Goal: Information Seeking & Learning: Check status

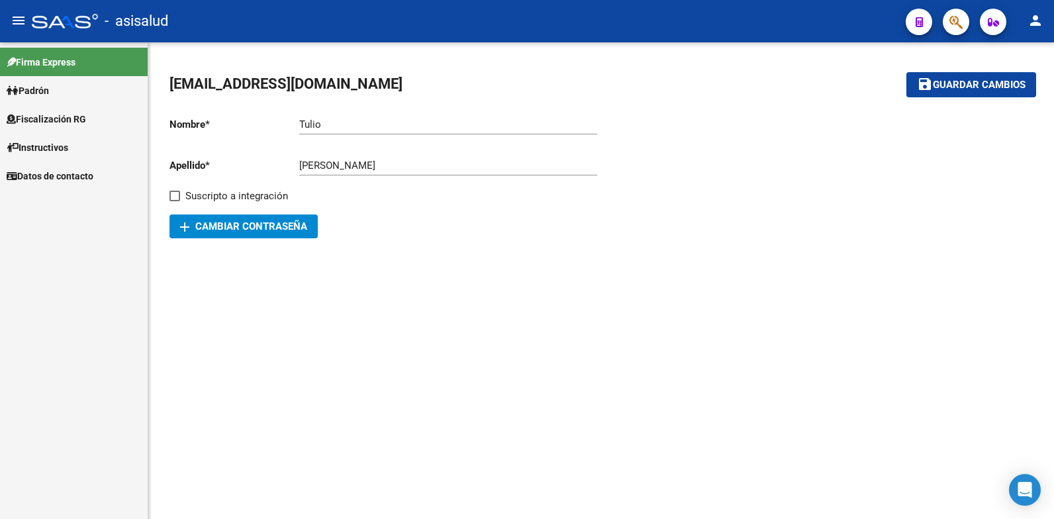
click at [39, 122] on span "Fiscalización RG" at bounding box center [46, 119] width 79 height 15
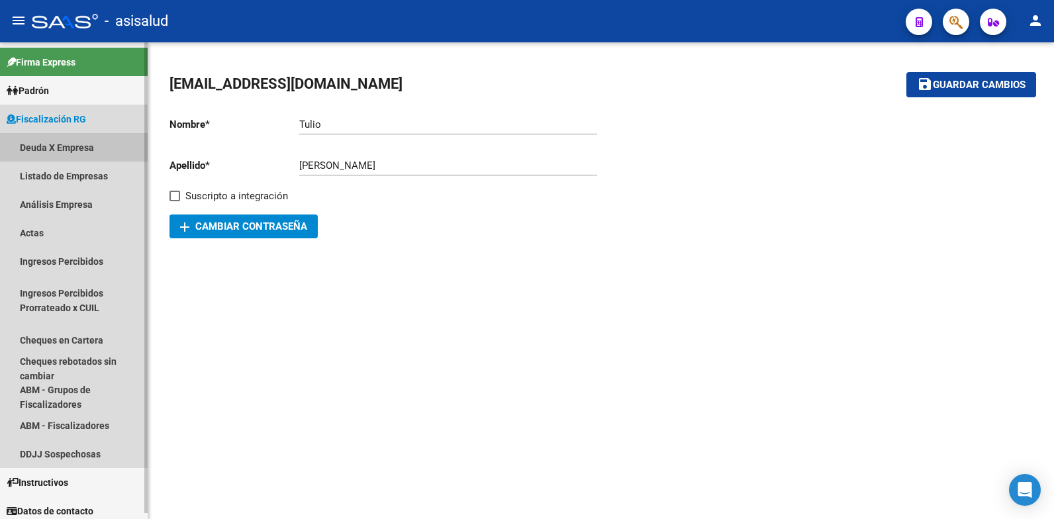
click at [44, 148] on link "Deuda X Empresa" at bounding box center [74, 147] width 148 height 28
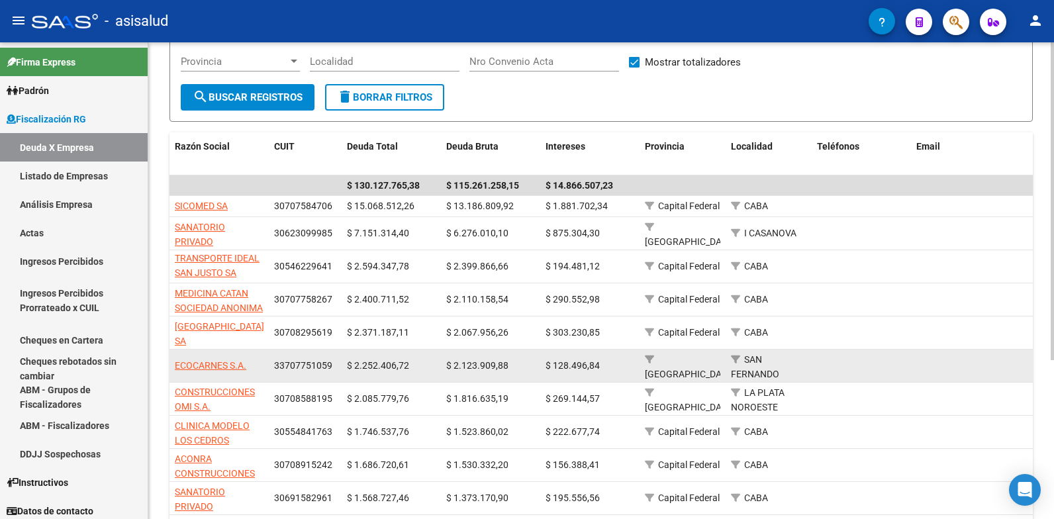
scroll to position [199, 0]
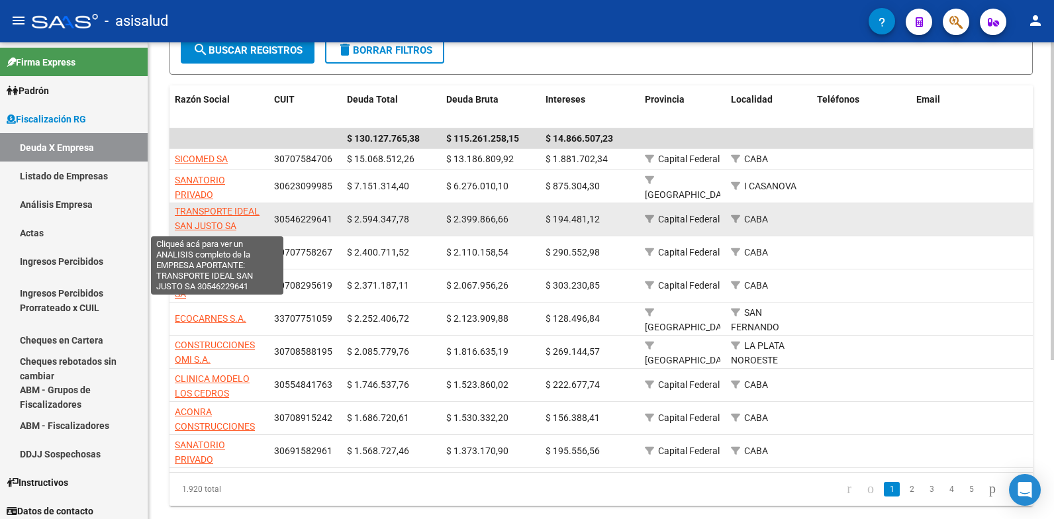
click at [194, 214] on span "TRANSPORTE IDEAL SAN JUSTO SA" at bounding box center [217, 219] width 85 height 26
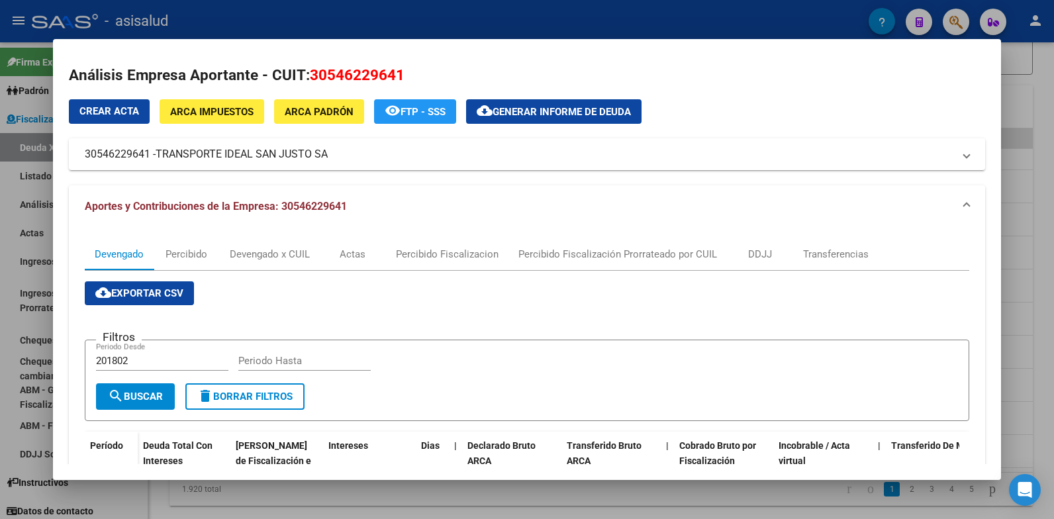
scroll to position [0, 0]
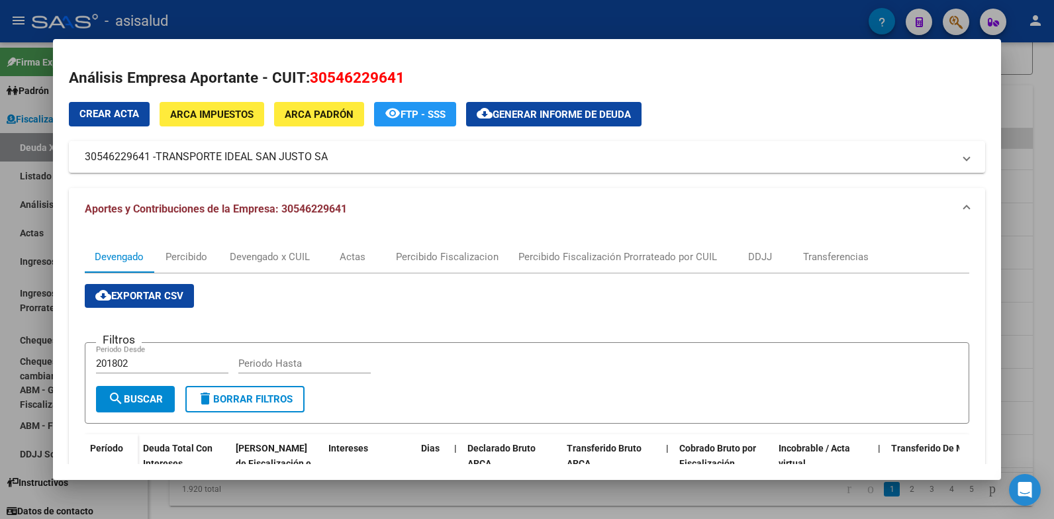
click at [964, 207] on span at bounding box center [966, 209] width 5 height 16
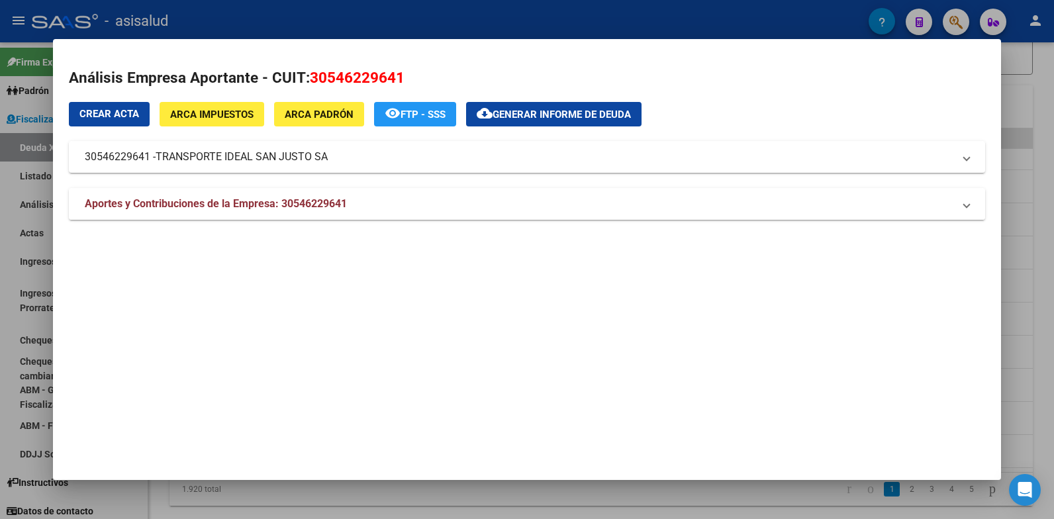
click at [968, 206] on span at bounding box center [966, 204] width 5 height 16
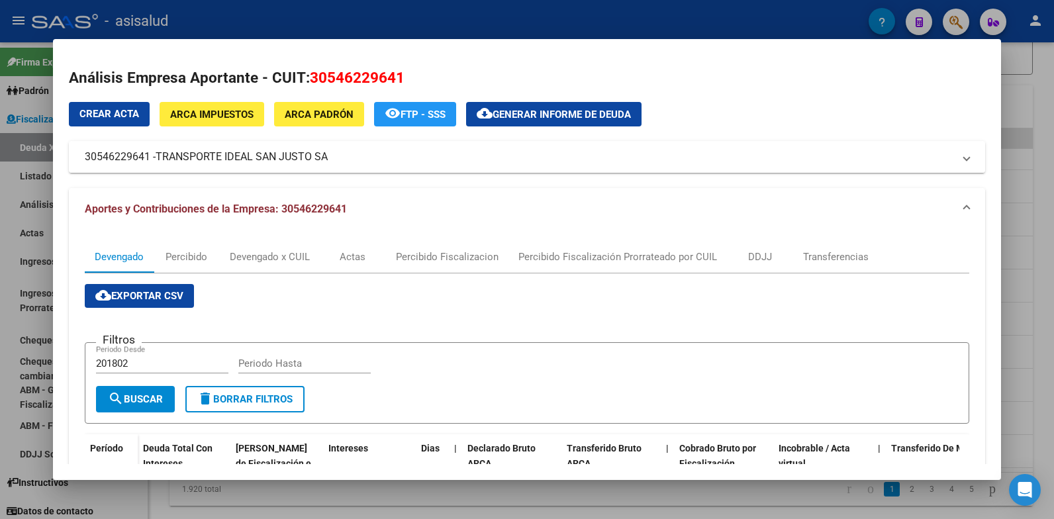
click at [964, 160] on span at bounding box center [966, 157] width 5 height 16
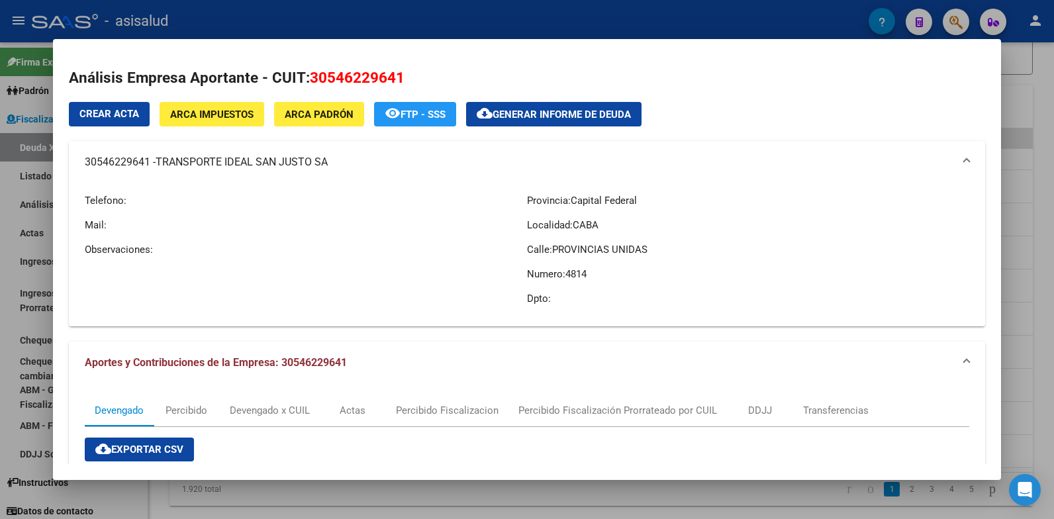
click at [45, 285] on div at bounding box center [527, 259] width 1054 height 519
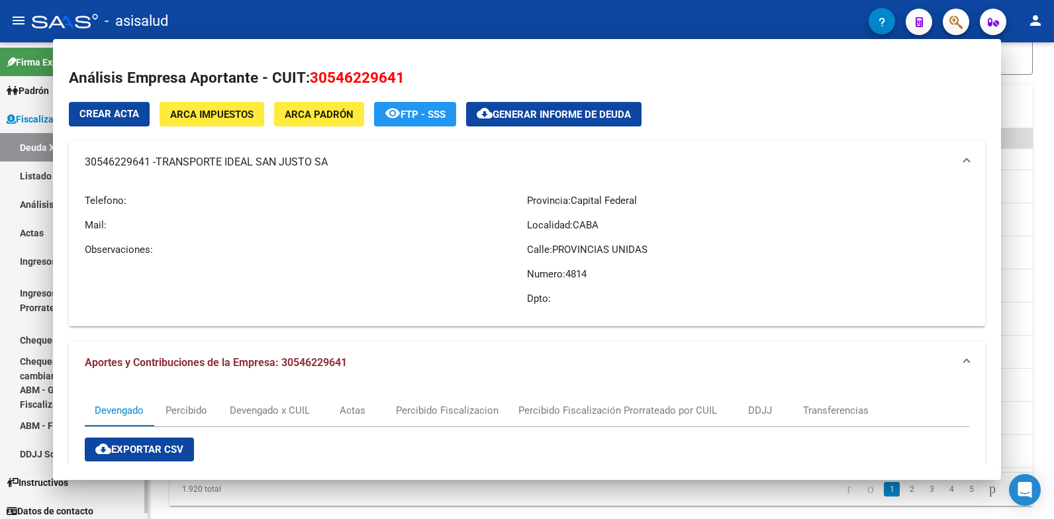
click at [33, 289] on link "Ingresos Percibidos Prorrateado x CUIL" at bounding box center [74, 300] width 148 height 50
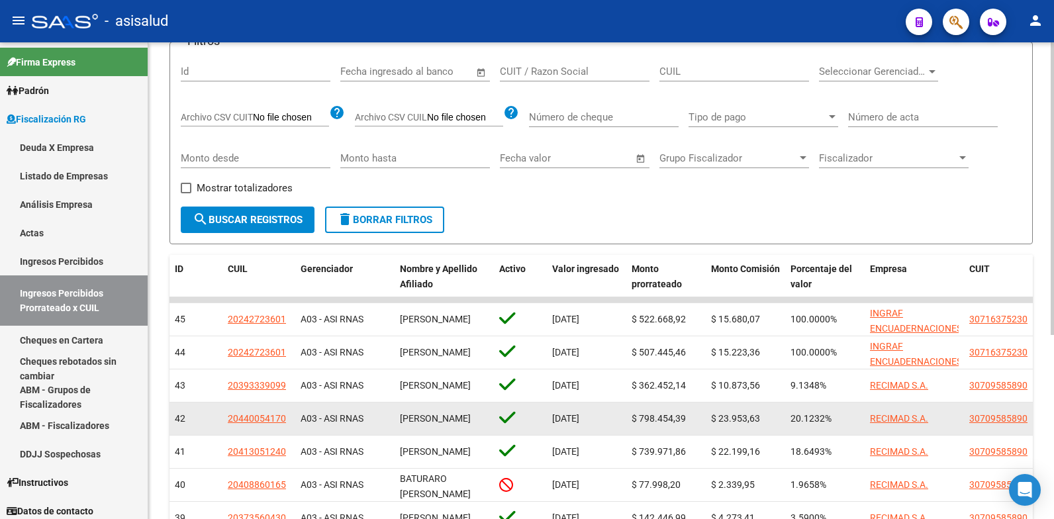
scroll to position [66, 0]
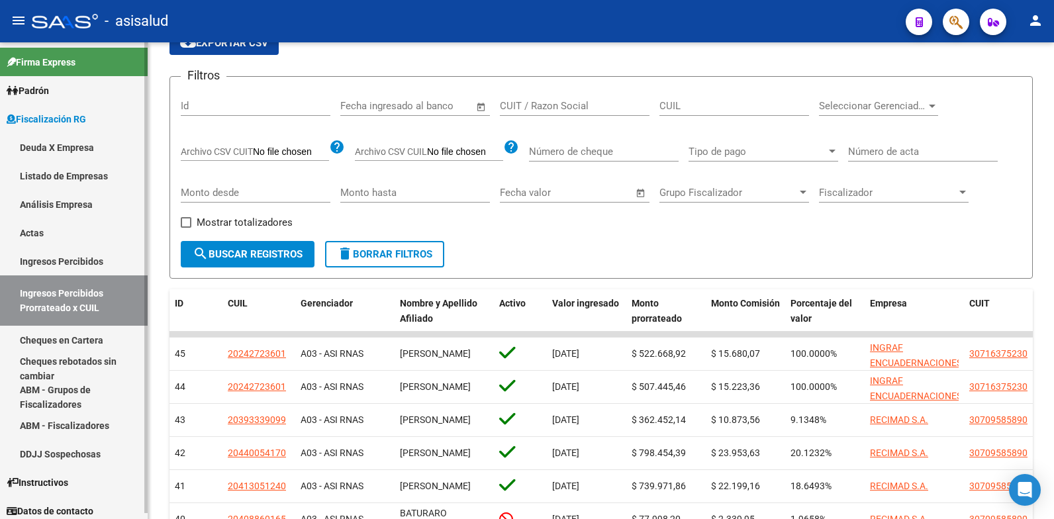
click at [50, 177] on link "Listado de Empresas" at bounding box center [74, 176] width 148 height 28
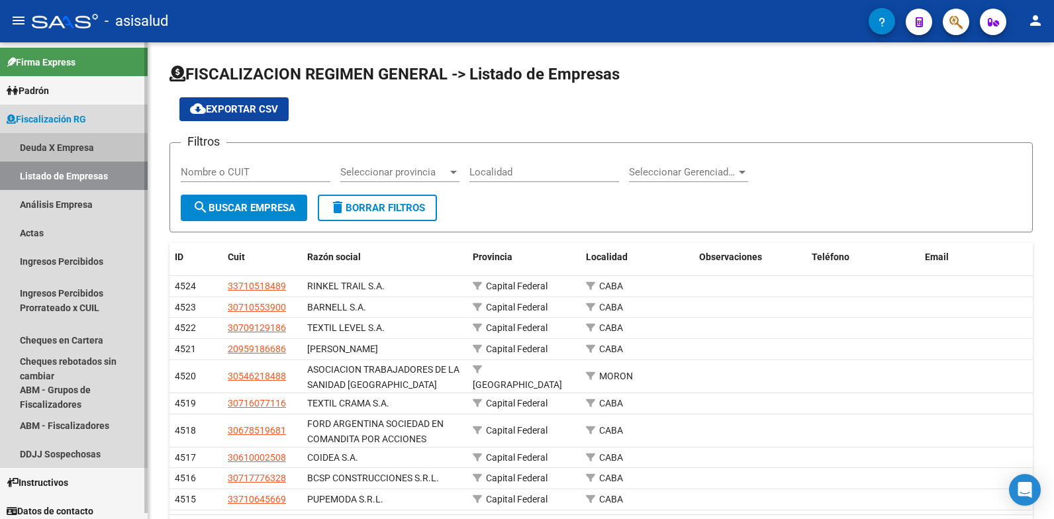
click at [43, 144] on link "Deuda X Empresa" at bounding box center [74, 147] width 148 height 28
